Goal: Find specific page/section: Find specific page/section

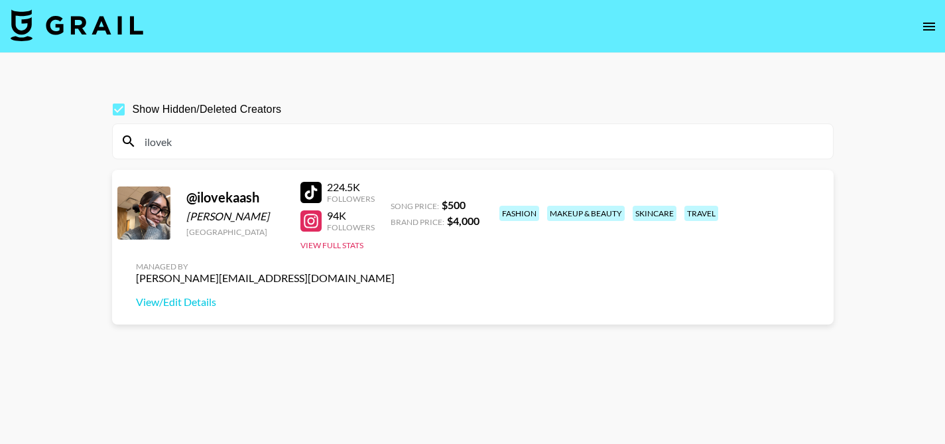
click at [460, 143] on input "ilovek" at bounding box center [481, 141] width 688 height 21
paste input "erikthurza"
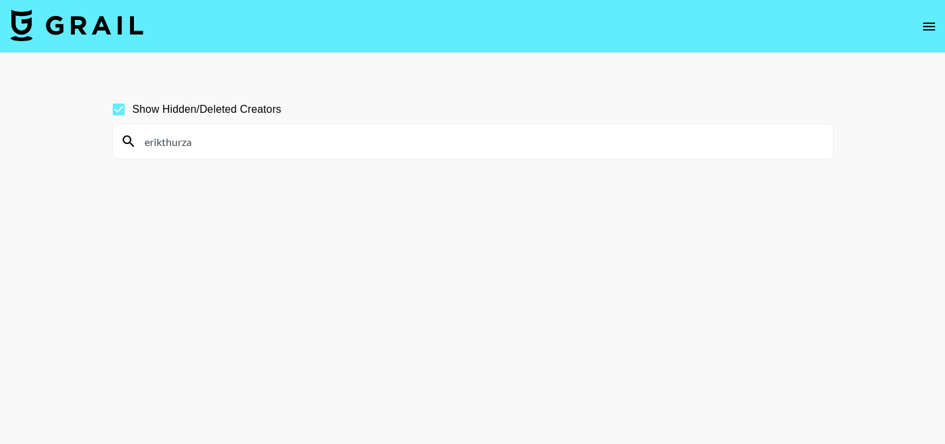
click at [446, 151] on input "erikthurza" at bounding box center [481, 141] width 688 height 21
paste input "okaykeon"
click at [302, 141] on input "okaykeon" at bounding box center [481, 141] width 688 height 21
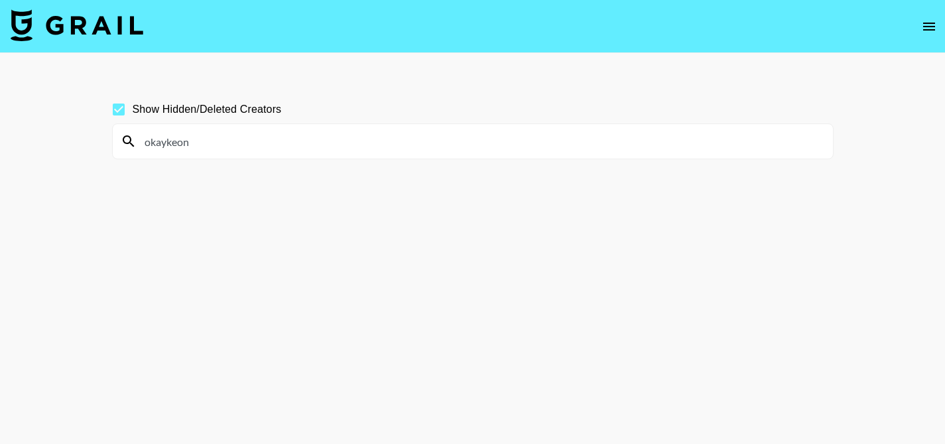
click at [302, 141] on input "okaykeon" at bounding box center [481, 141] width 688 height 21
paste input "samanthabanwer"
click at [357, 141] on input "samanthabanwer" at bounding box center [481, 141] width 688 height 21
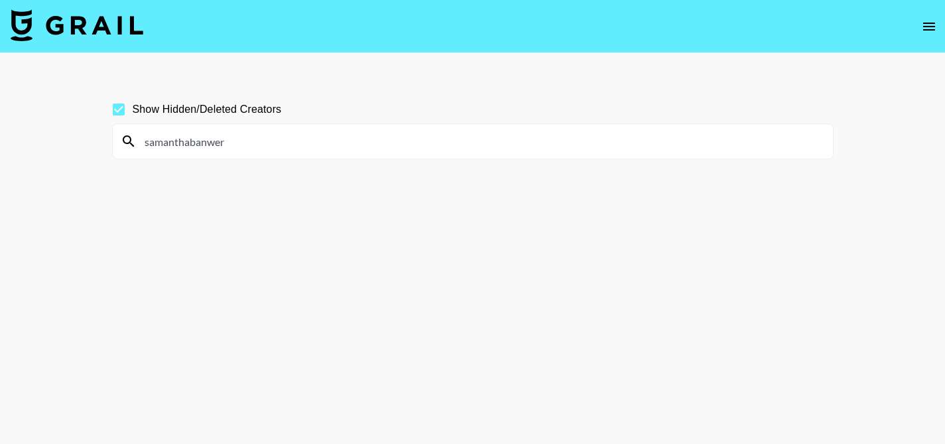
click at [357, 141] on input "samanthabanwer" at bounding box center [481, 141] width 688 height 21
paste input "beckykim_"
click at [440, 134] on input "beckykim_" at bounding box center [481, 141] width 688 height 21
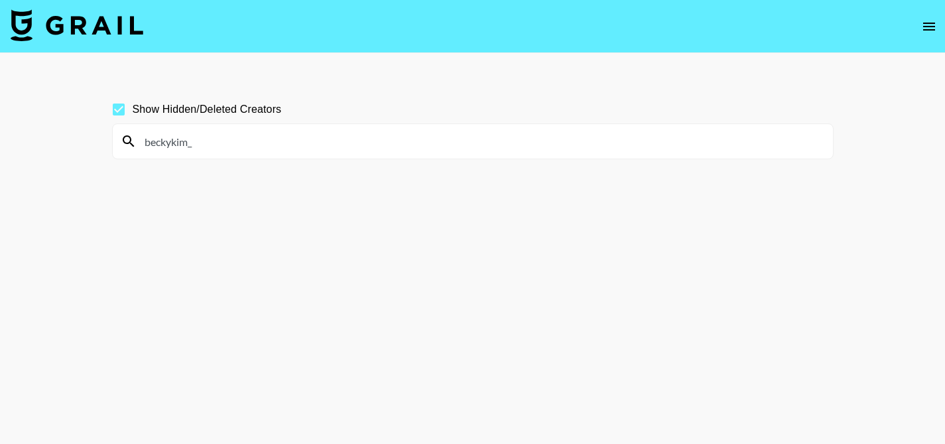
paste input "khlara_styled_it"
type input "khlara_styled_it"
